Goal: Transaction & Acquisition: Obtain resource

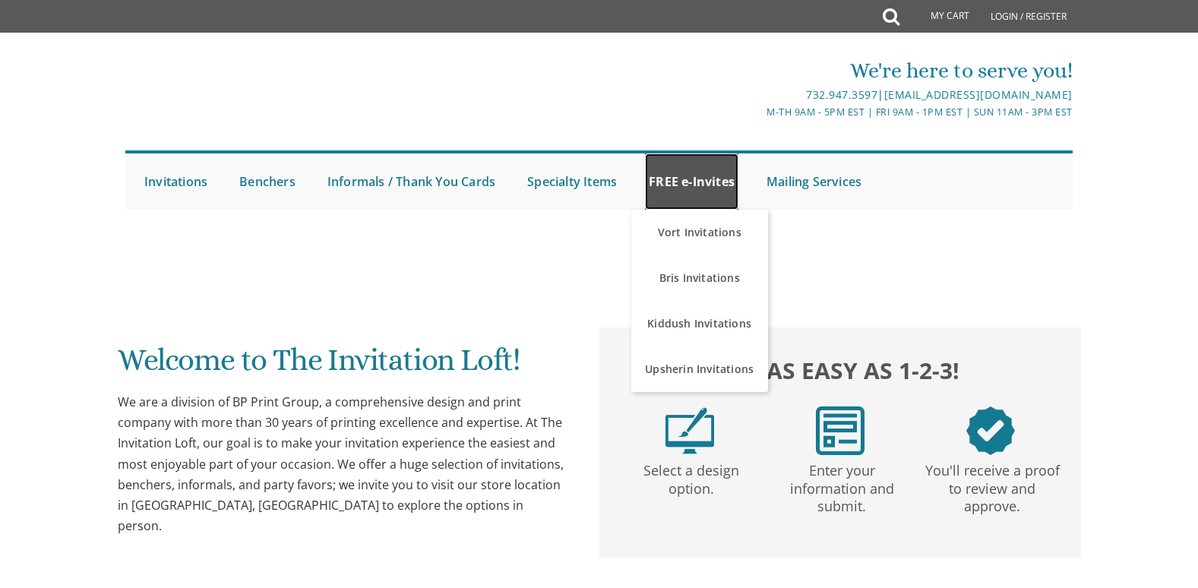
click at [701, 178] on link "FREE e-Invites" at bounding box center [691, 181] width 93 height 56
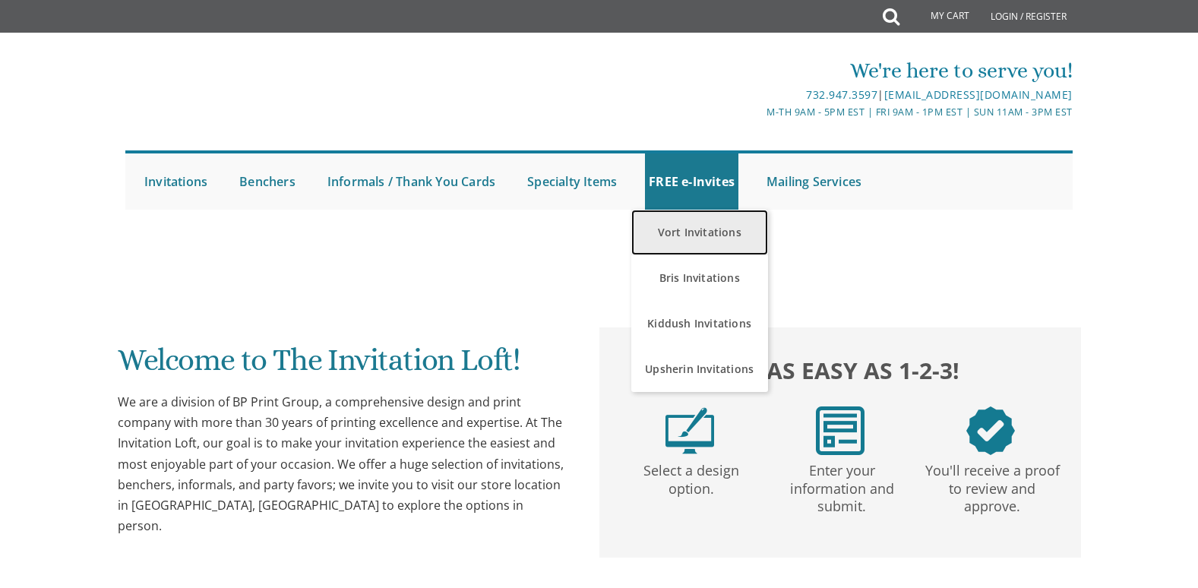
click at [699, 229] on link "Vort Invitations" at bounding box center [699, 233] width 137 height 46
click at [691, 229] on link "Vort Invitations" at bounding box center [699, 233] width 137 height 46
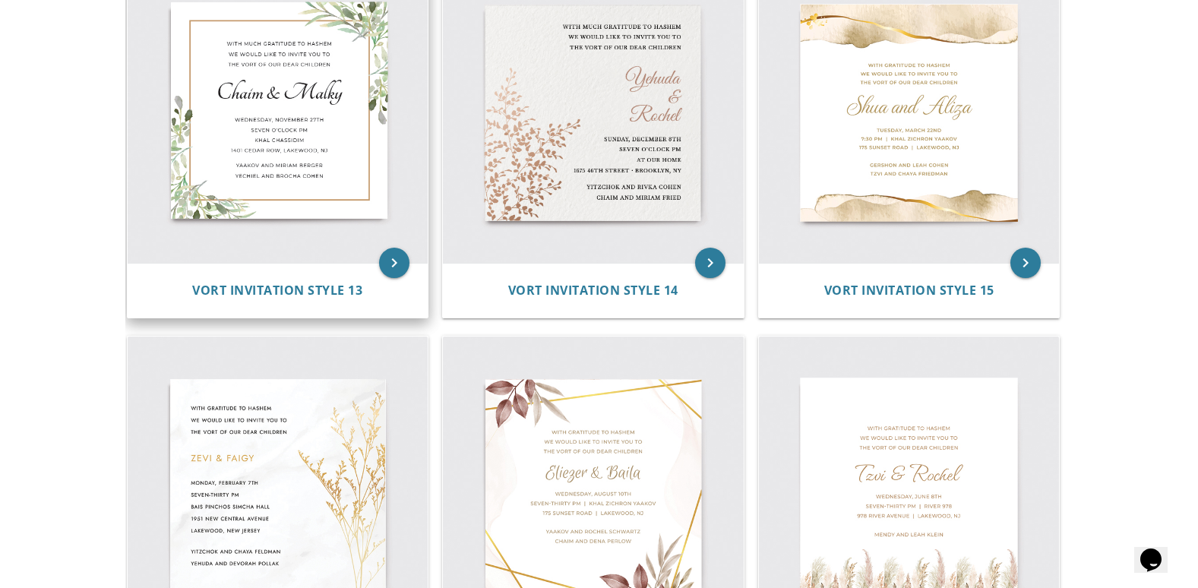
scroll to position [1671, 0]
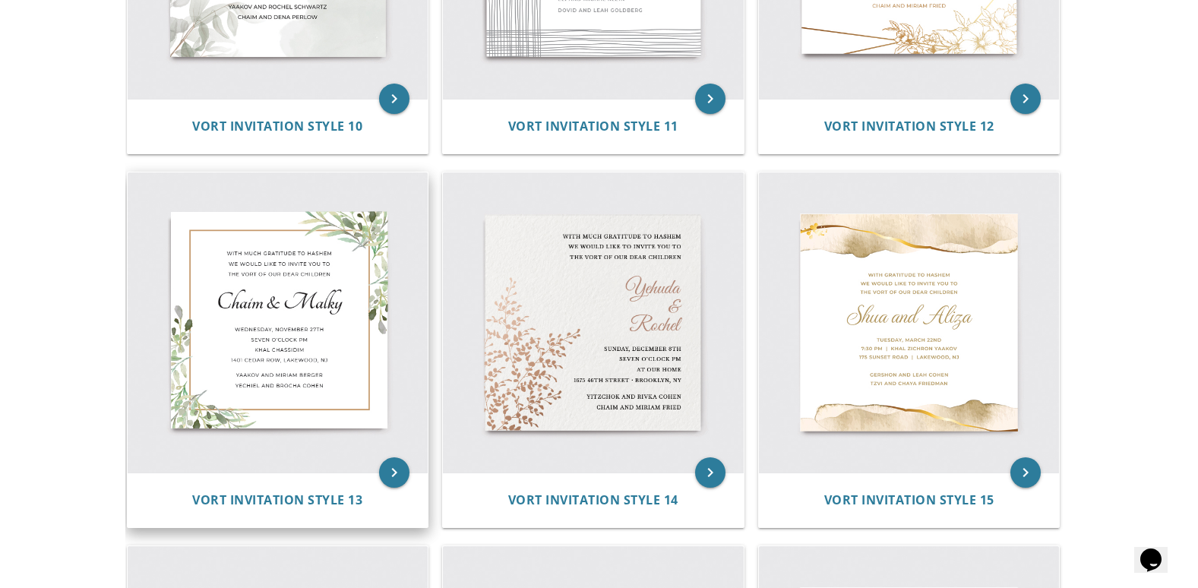
click at [258, 299] on img at bounding box center [278, 322] width 301 height 301
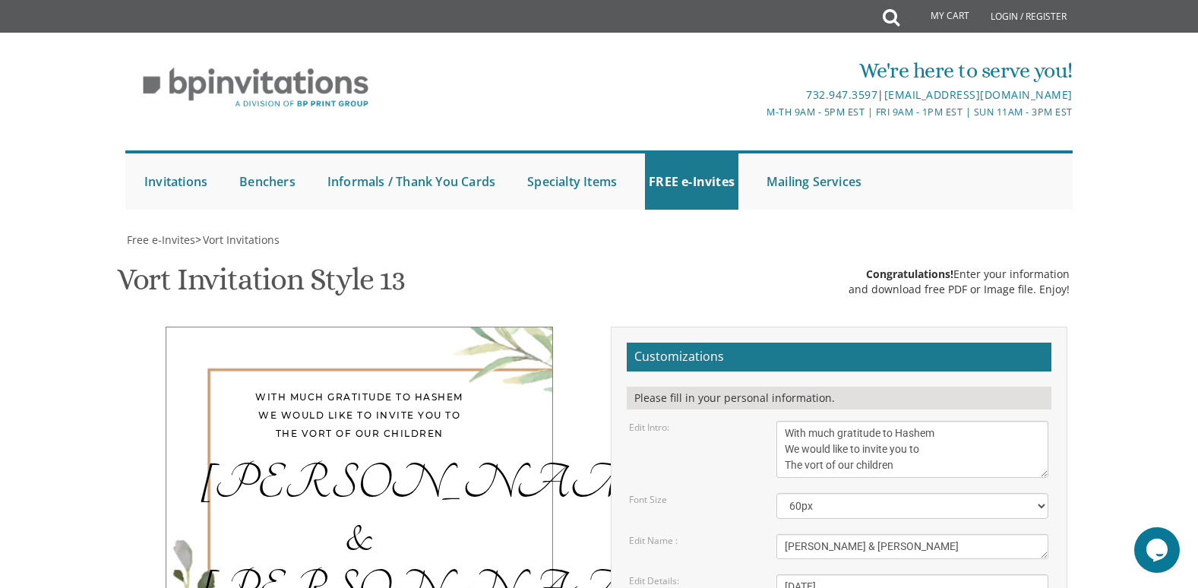
scroll to position [152, 0]
click at [781, 421] on textarea "With much gratitude to Hashem We would like to invite you to The vort of our ch…" at bounding box center [912, 449] width 272 height 57
drag, startPoint x: 780, startPoint y: 279, endPoint x: 973, endPoint y: 279, distance: 192.9
click at [973, 421] on textarea "With much gratitude to Hashem We would like to invite you to The vort of our ch…" at bounding box center [912, 449] width 272 height 57
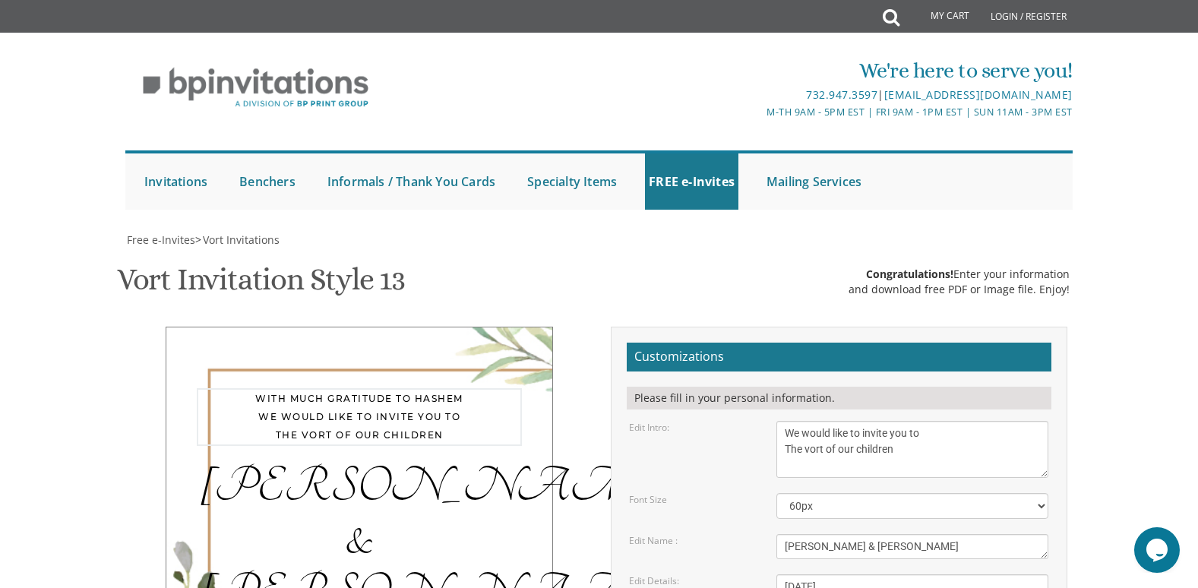
drag, startPoint x: 804, startPoint y: 371, endPoint x: 904, endPoint y: 371, distance: 99.5
click at [904, 421] on textarea "With much gratitude to Hashem We would like to invite you to The vort of our ch…" at bounding box center [912, 449] width 272 height 57
type textarea "We would like to invite you to The Sheva Berachos of"
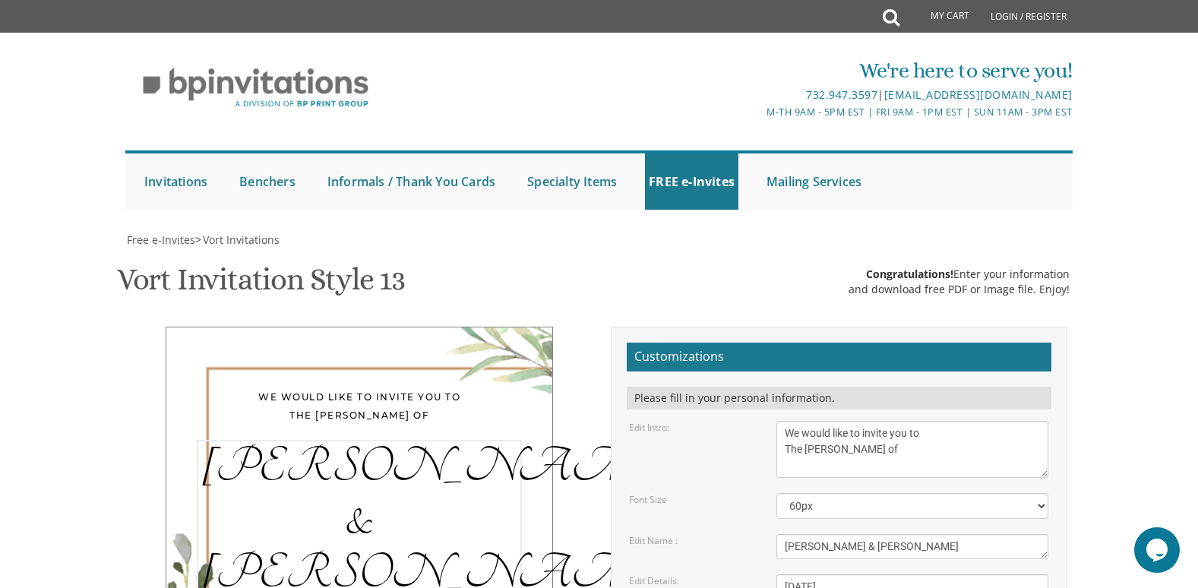
drag, startPoint x: 881, startPoint y: 470, endPoint x: 781, endPoint y: 478, distance: 100.5
click at [781, 534] on textarea "Chaim & Malky" at bounding box center [912, 546] width 272 height 25
type textarea "Mordechai & Chaya Sora Green"
drag, startPoint x: 841, startPoint y: 514, endPoint x: 923, endPoint y: 516, distance: 82.0
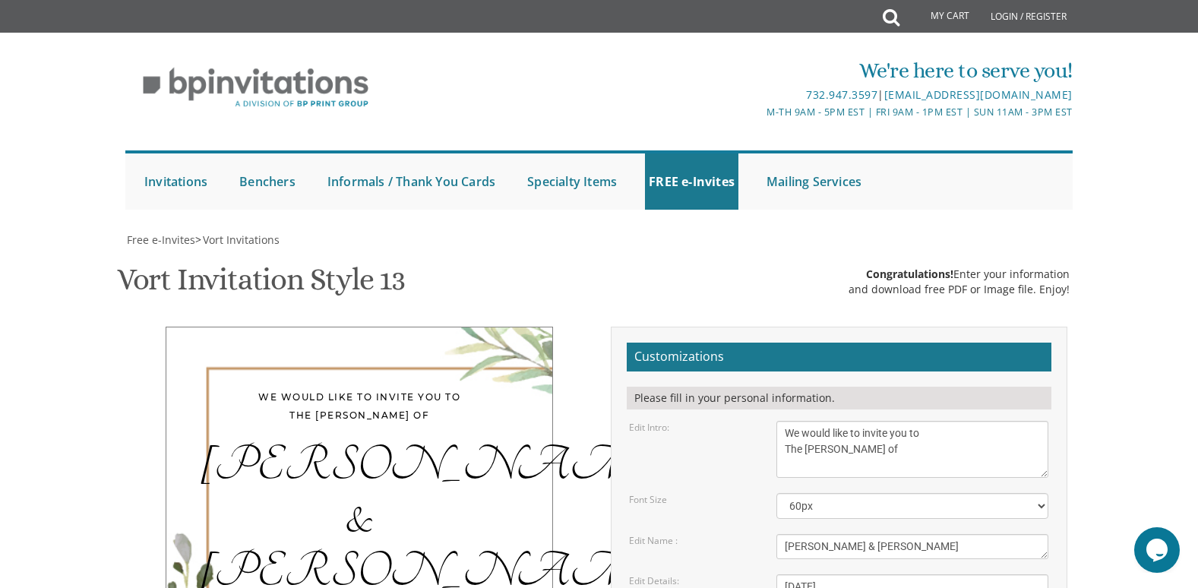
drag, startPoint x: 782, startPoint y: 511, endPoint x: 939, endPoint y: 510, distance: 156.4
drag, startPoint x: 815, startPoint y: 531, endPoint x: 849, endPoint y: 526, distance: 34.6
drag, startPoint x: 781, startPoint y: 543, endPoint x: 942, endPoint y: 550, distance: 160.4
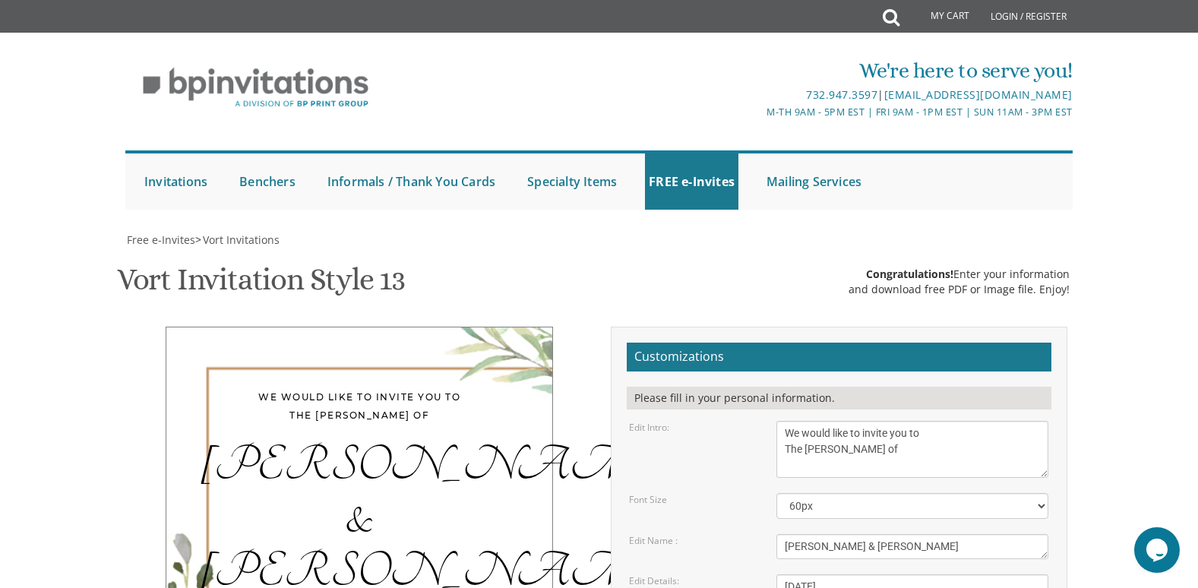
drag, startPoint x: 949, startPoint y: 557, endPoint x: 769, endPoint y: 573, distance: 181.4
click at [769, 573] on form "Customizations Please fill in your personal information. Edit Intro: With much …" at bounding box center [838, 589] width 425 height 495
paste textarea "264 Cedarbridge Ave, Lakewood, NJ 08701"
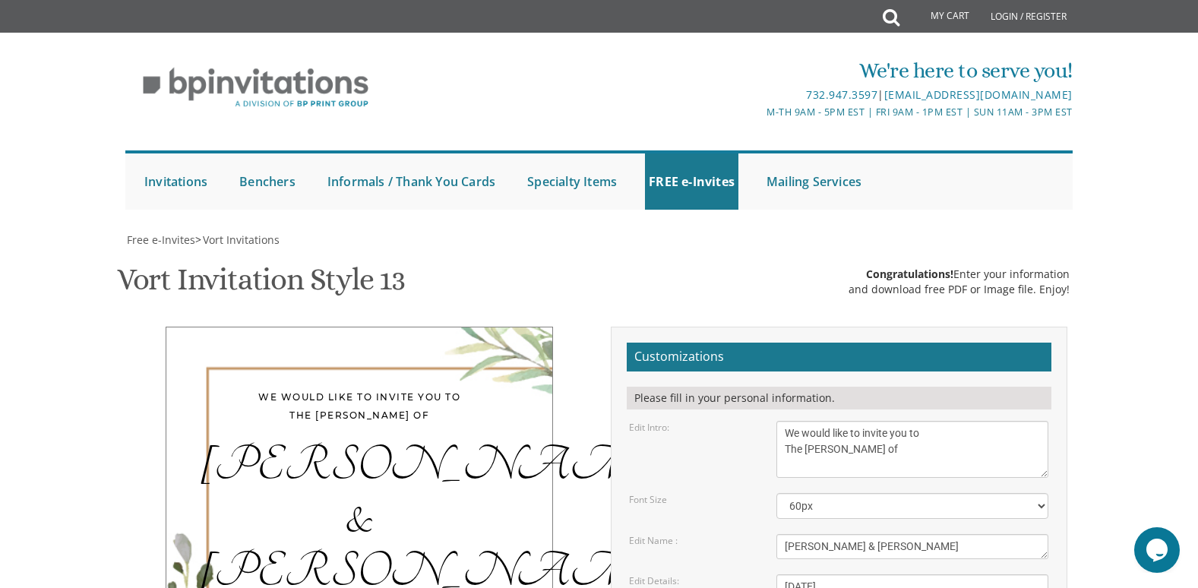
drag, startPoint x: 886, startPoint y: 546, endPoint x: 988, endPoint y: 543, distance: 101.8
type textarea "Monday, August 18 Seven Thirty PM OTL 264 Cedarbridge Ave"
drag, startPoint x: 784, startPoint y: 436, endPoint x: 971, endPoint y: 464, distance: 188.9
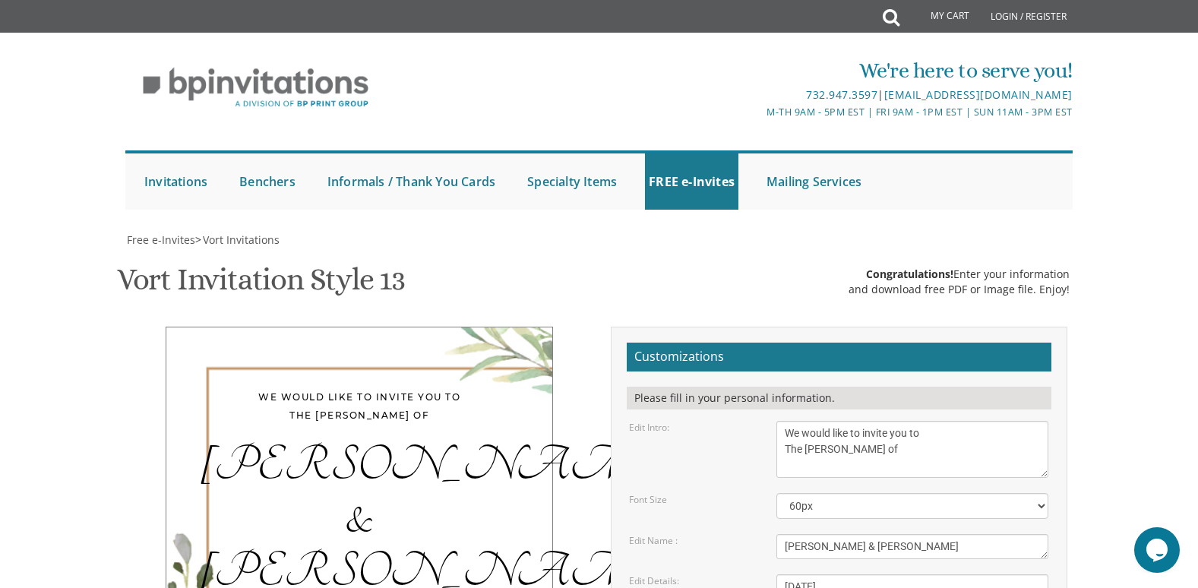
click at [974, 464] on form "Customizations Please fill in your personal information. Edit Intro: With much …" at bounding box center [838, 589] width 425 height 495
type textarea "The Rockove Family"
click at [850, 534] on textarea "Chaim & Malky" at bounding box center [912, 546] width 272 height 25
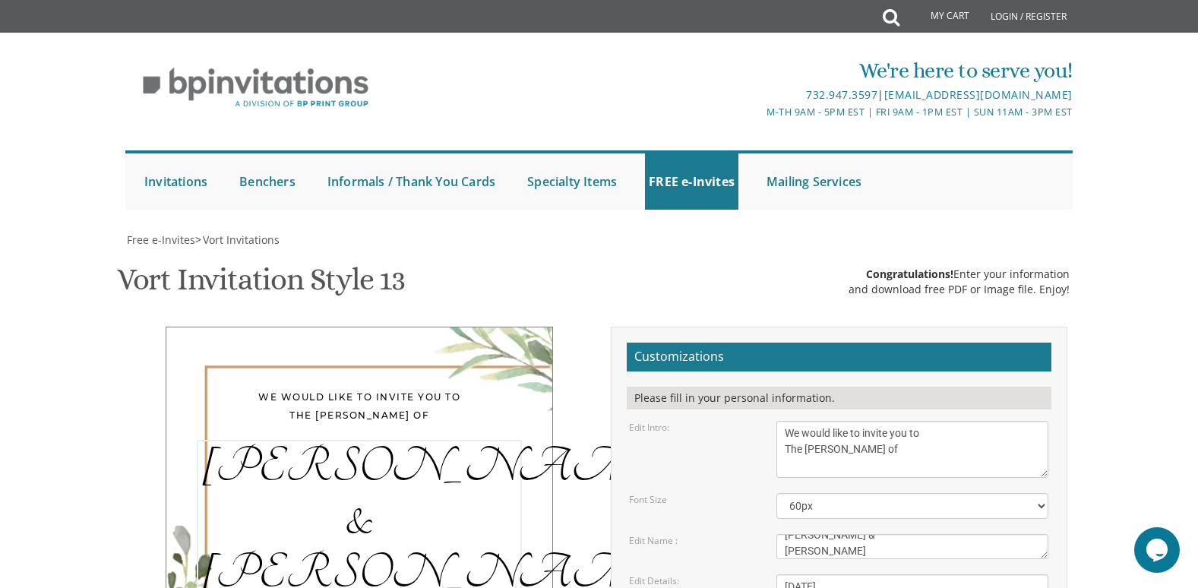
type textarea "Mordechai & Chaya Sora Green"
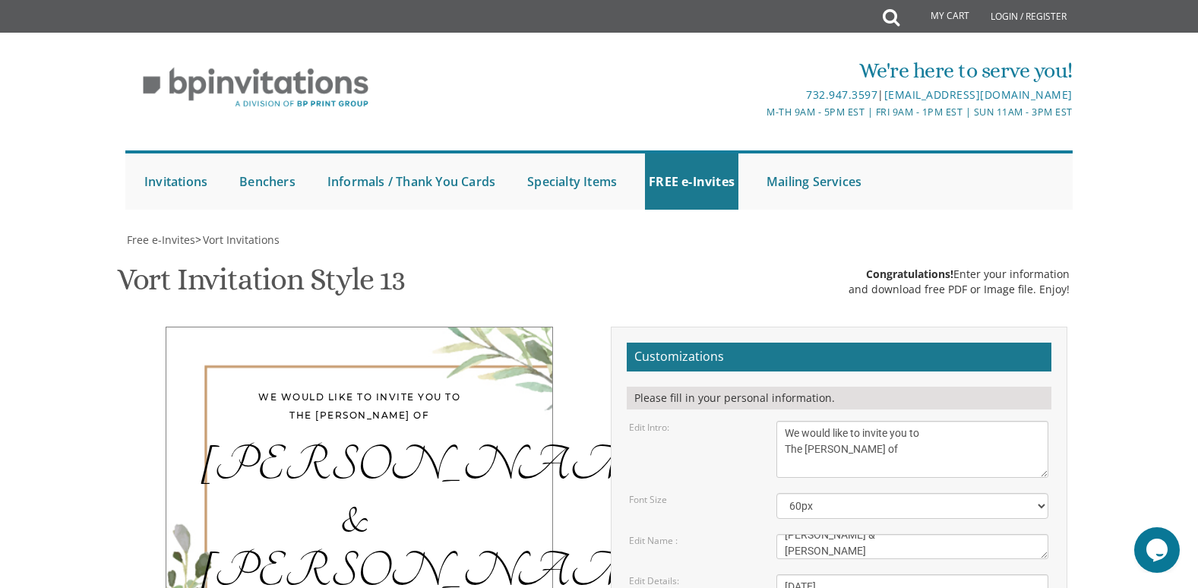
type input "ecrockove@gmail.com"
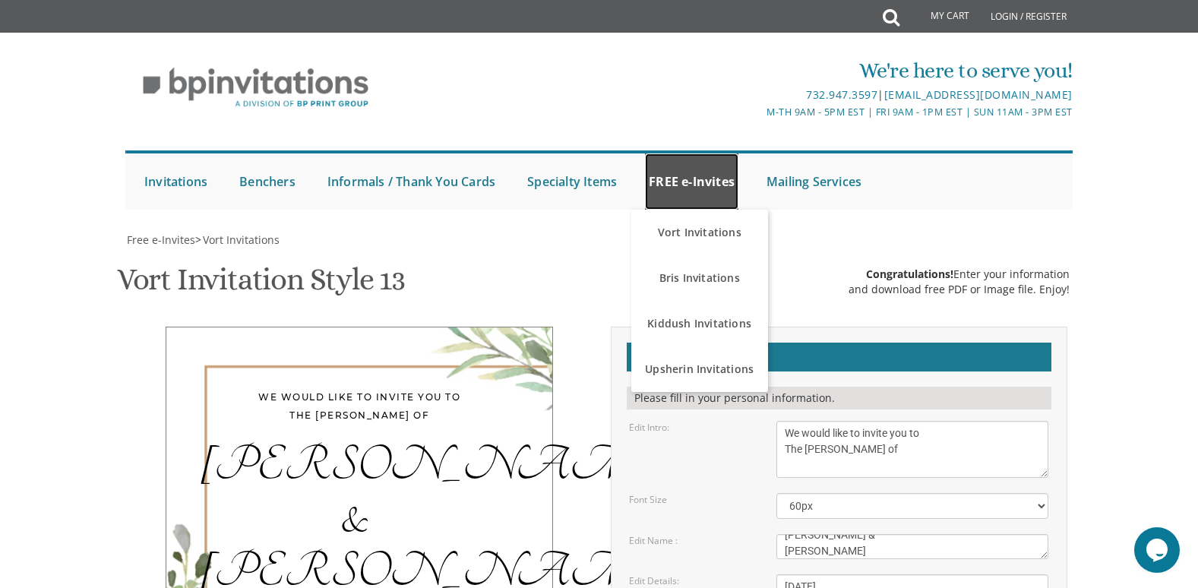
click at [696, 187] on link "FREE e-Invites" at bounding box center [691, 181] width 93 height 56
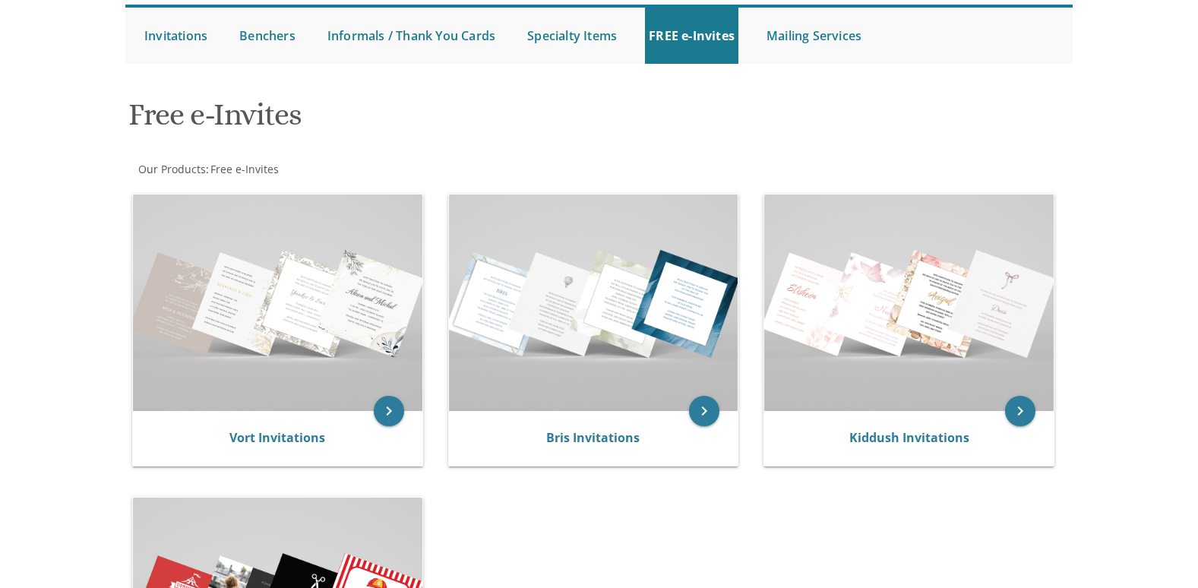
scroll to position [152, 0]
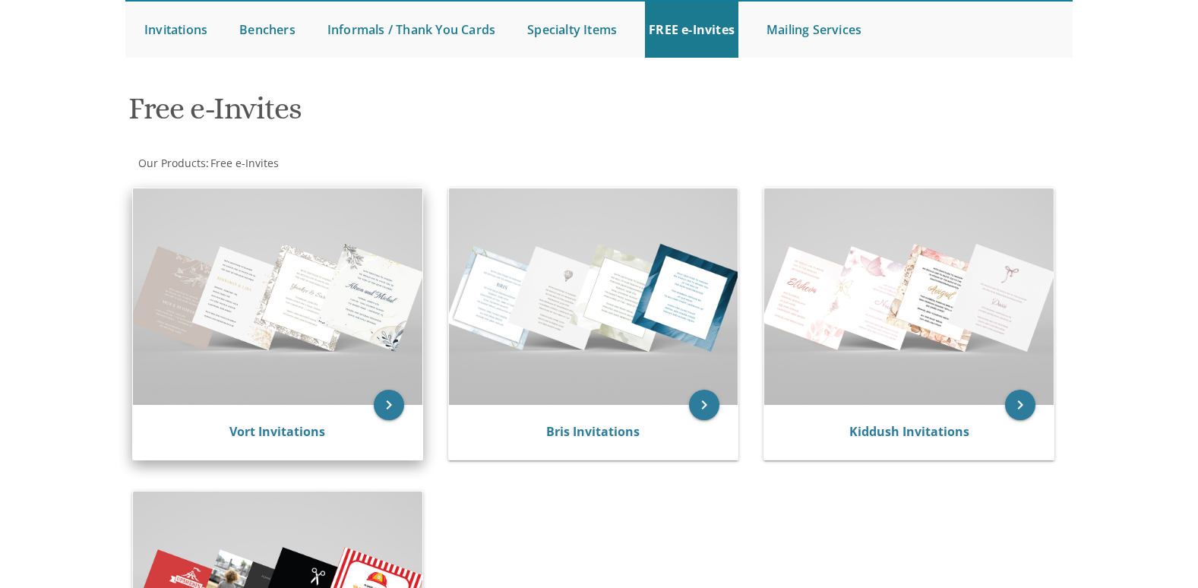
click at [301, 326] on img at bounding box center [277, 296] width 289 height 216
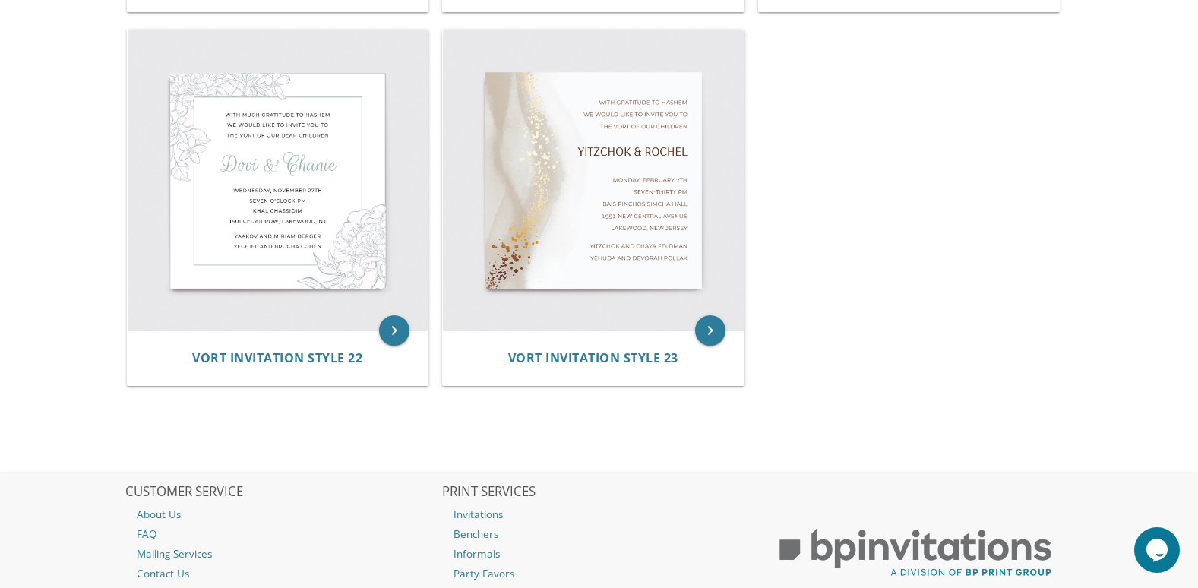
scroll to position [2962, 0]
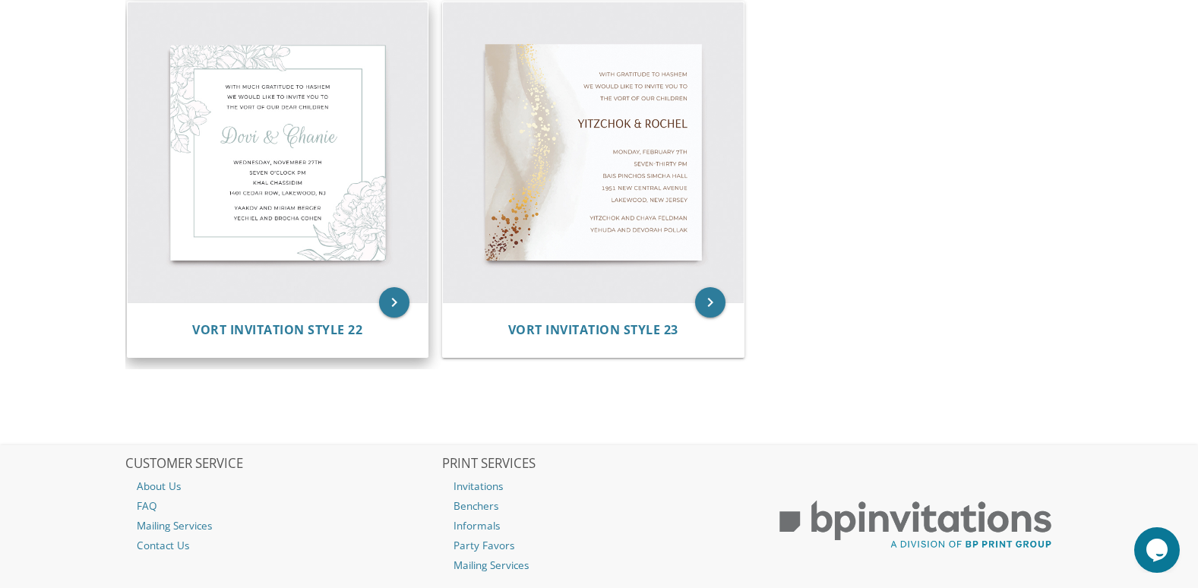
click at [279, 212] on img at bounding box center [278, 152] width 301 height 301
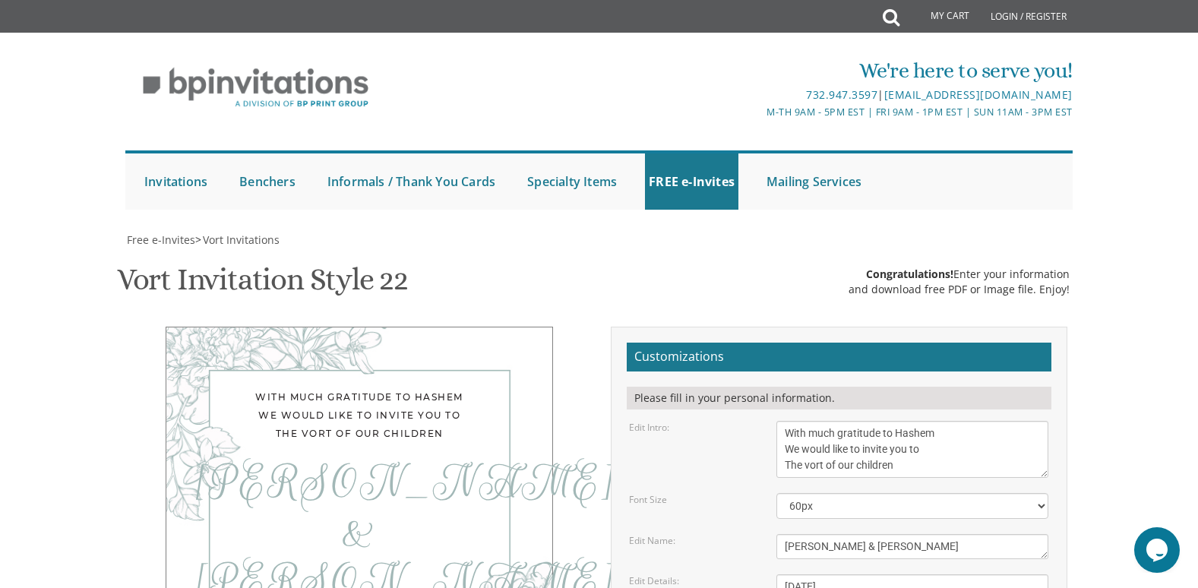
scroll to position [152, 0]
